Goal: Go to known website: Go to known website

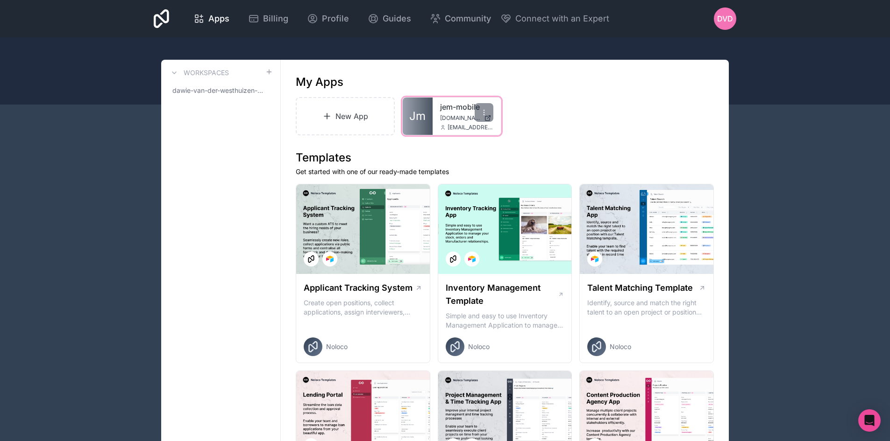
click at [434, 110] on div "jem-mobile jem-mobile.noloco.co dawie@jemhr.com" at bounding box center [467, 116] width 68 height 37
click at [447, 113] on div "jem-mobile jem-mobile.noloco.co dawie@jemhr.com" at bounding box center [467, 116] width 68 height 37
click at [465, 117] on span "jem-mobile.noloco.co" at bounding box center [460, 117] width 40 height 7
